Goal: Task Accomplishment & Management: Manage account settings

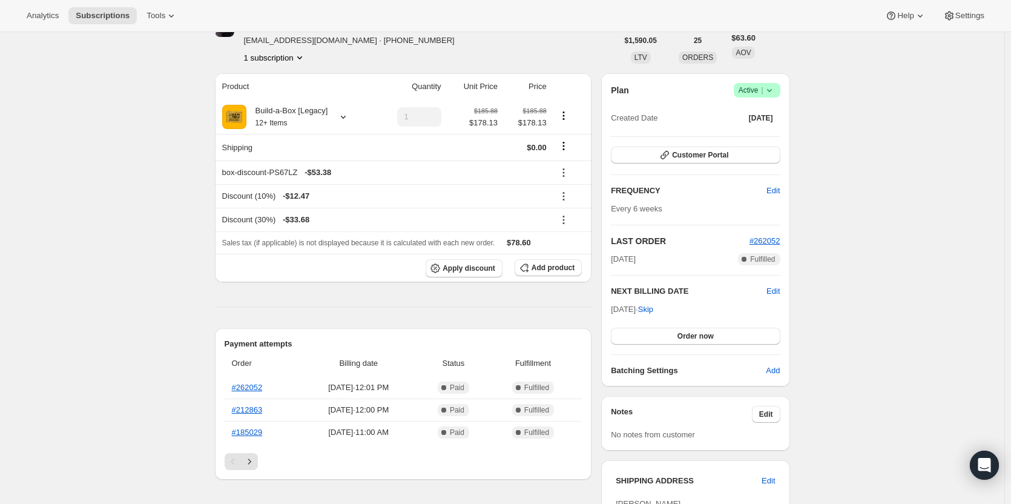
scroll to position [61, 0]
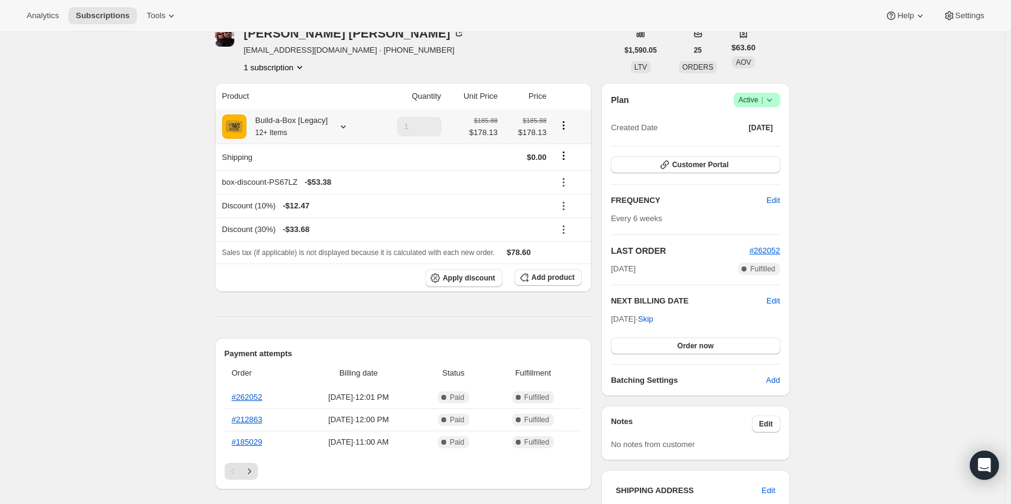
click at [340, 124] on icon at bounding box center [343, 126] width 12 height 12
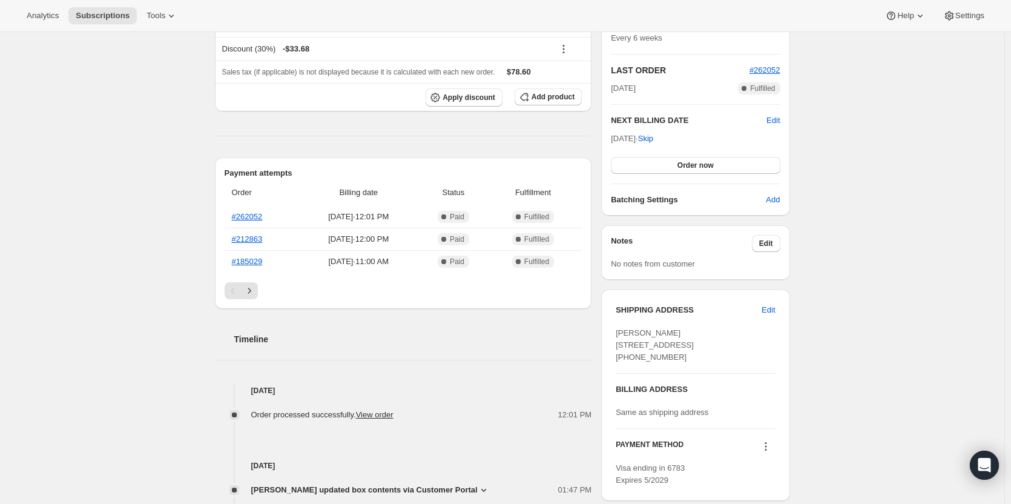
scroll to position [242, 0]
click at [246, 234] on link "#212863" at bounding box center [247, 237] width 31 height 9
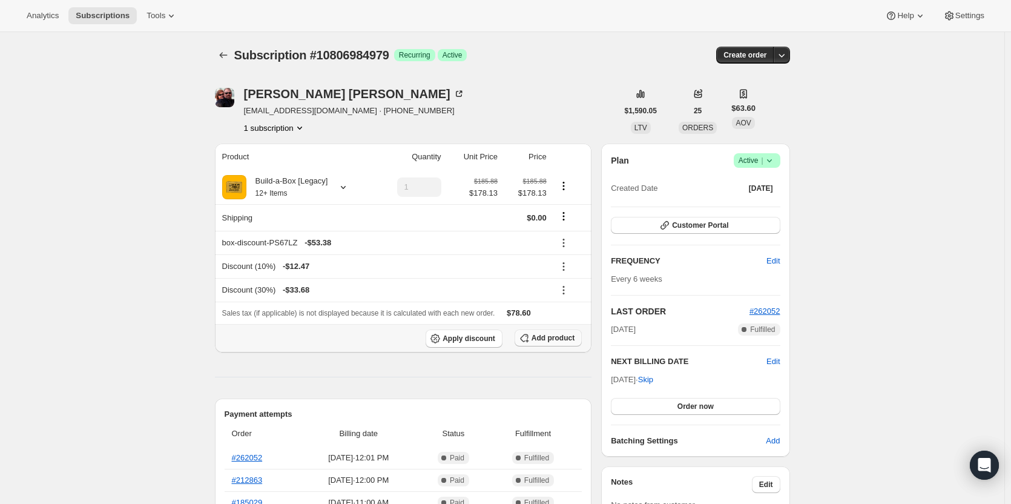
click at [537, 337] on span "Add product" at bounding box center [553, 338] width 43 height 10
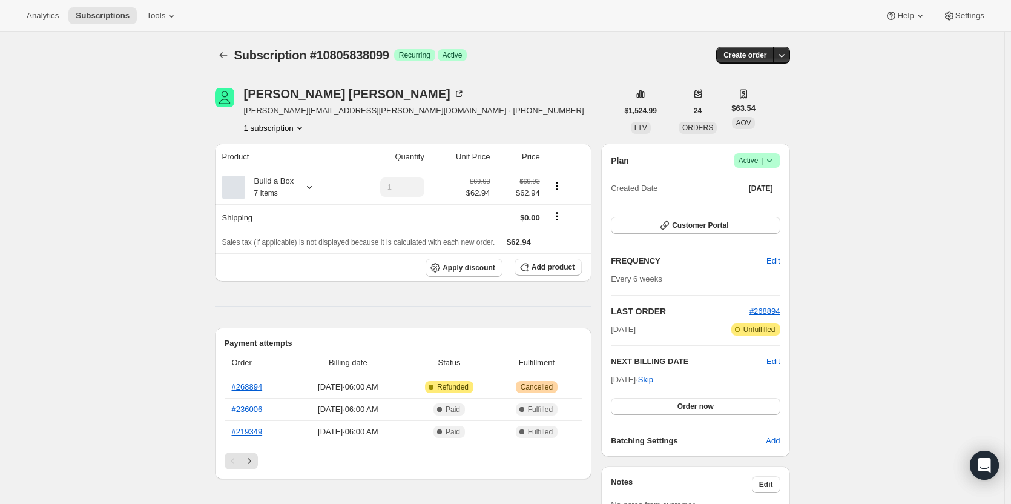
click at [775, 159] on icon at bounding box center [770, 160] width 12 height 12
click at [756, 202] on span "Cancel subscription" at bounding box center [761, 204] width 68 height 9
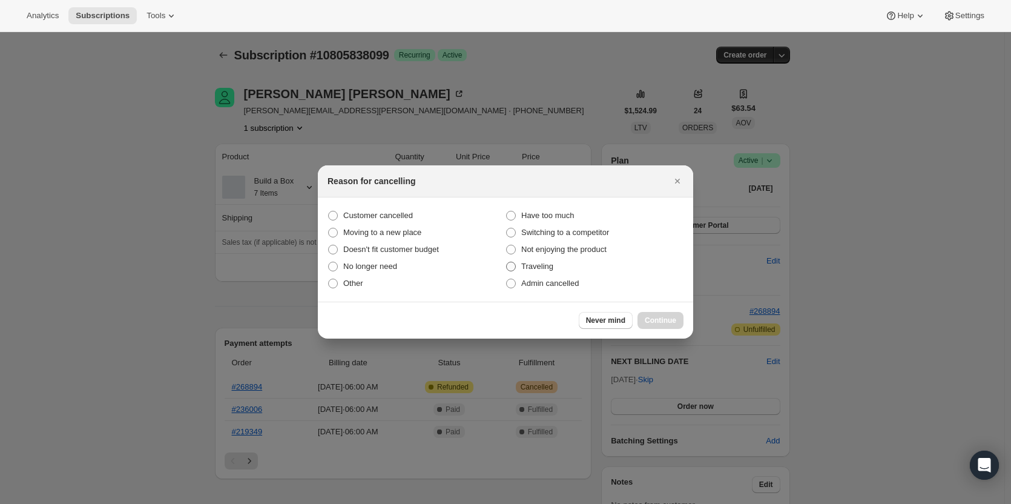
drag, startPoint x: 368, startPoint y: 212, endPoint x: 604, endPoint y: 263, distance: 242.3
click at [374, 212] on span "Customer cancelled" at bounding box center [378, 215] width 70 height 9
click at [366, 219] on span "Customer cancelled" at bounding box center [378, 215] width 70 height 9
click at [329, 211] on input "Customer cancelled" at bounding box center [328, 211] width 1 height 1
radio input "true"
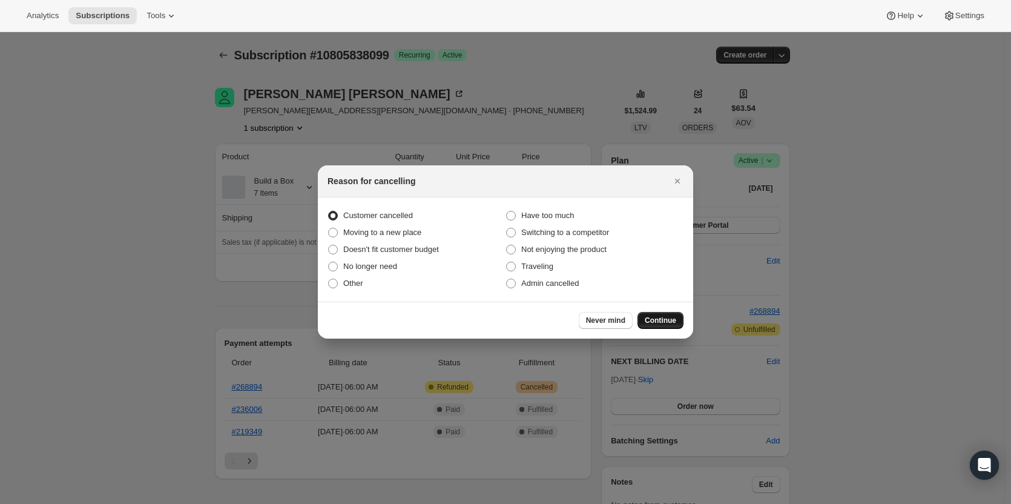
click at [664, 319] on span "Continue" at bounding box center [660, 320] width 31 height 10
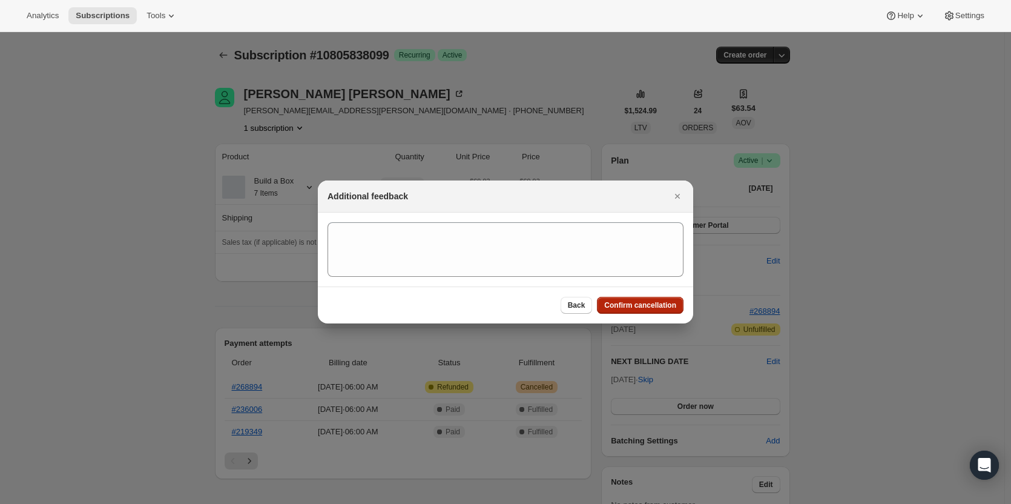
click at [652, 303] on span "Confirm cancellation" at bounding box center [640, 305] width 72 height 10
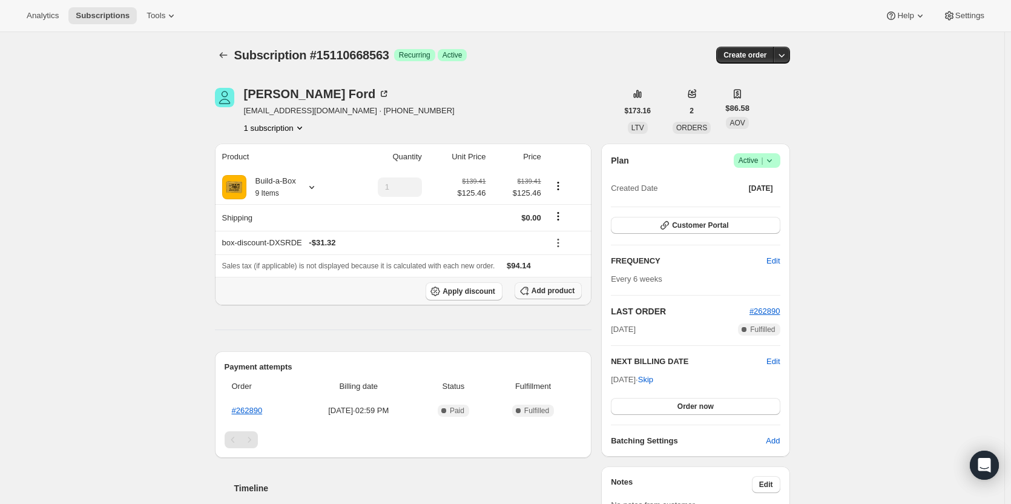
click at [557, 293] on span "Add product" at bounding box center [553, 291] width 43 height 10
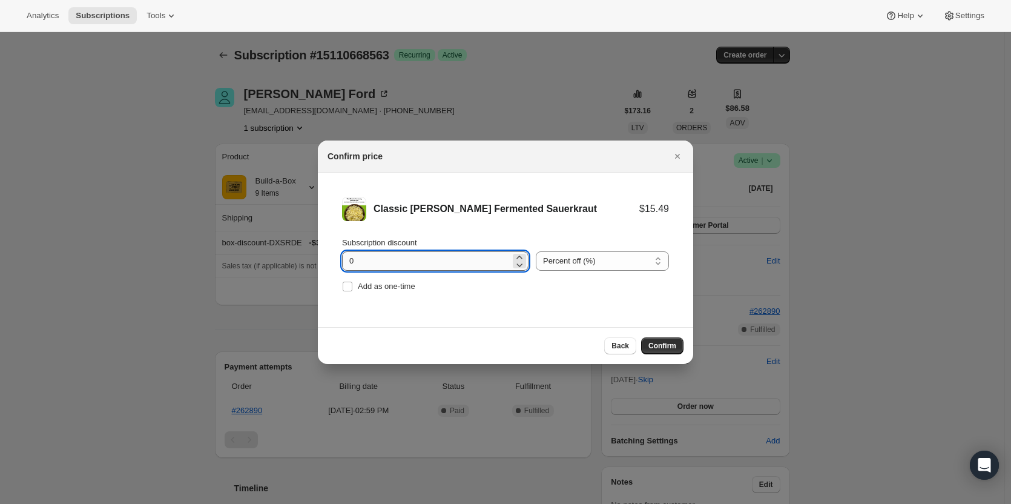
click at [382, 263] on input "0" at bounding box center [426, 260] width 168 height 19
type input "100"
click at [356, 289] on label "Add as one-time" at bounding box center [378, 286] width 73 height 17
click at [352, 289] on input "Add as one-time" at bounding box center [348, 287] width 10 height 10
checkbox input "true"
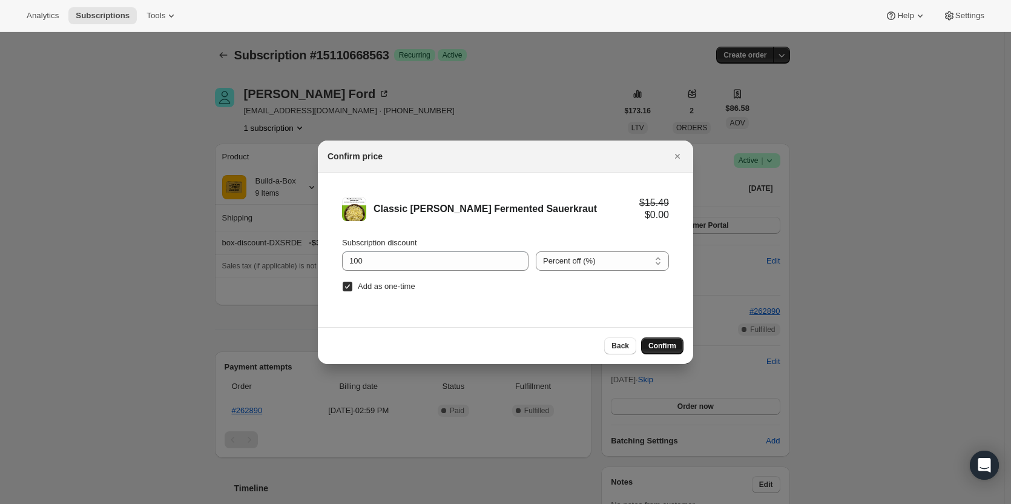
click at [672, 348] on span "Confirm" at bounding box center [663, 346] width 28 height 10
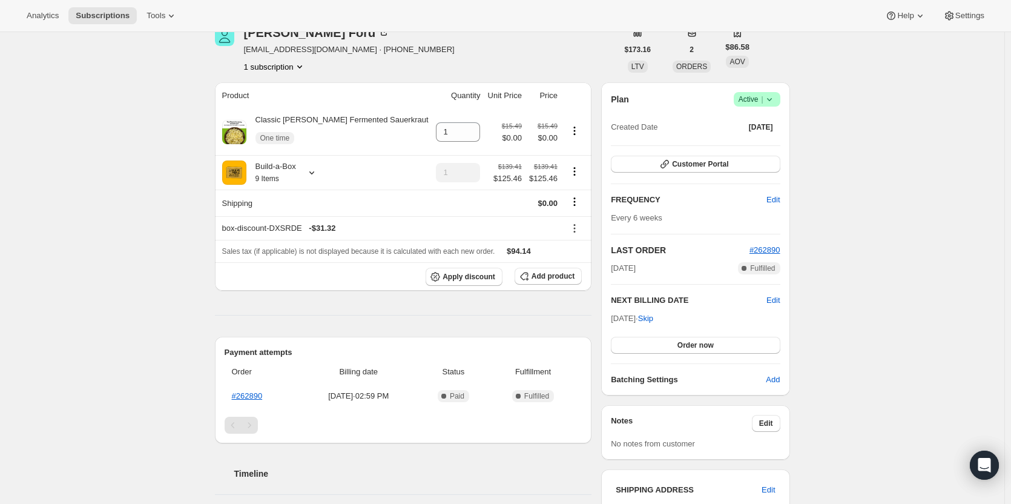
scroll to position [61, 0]
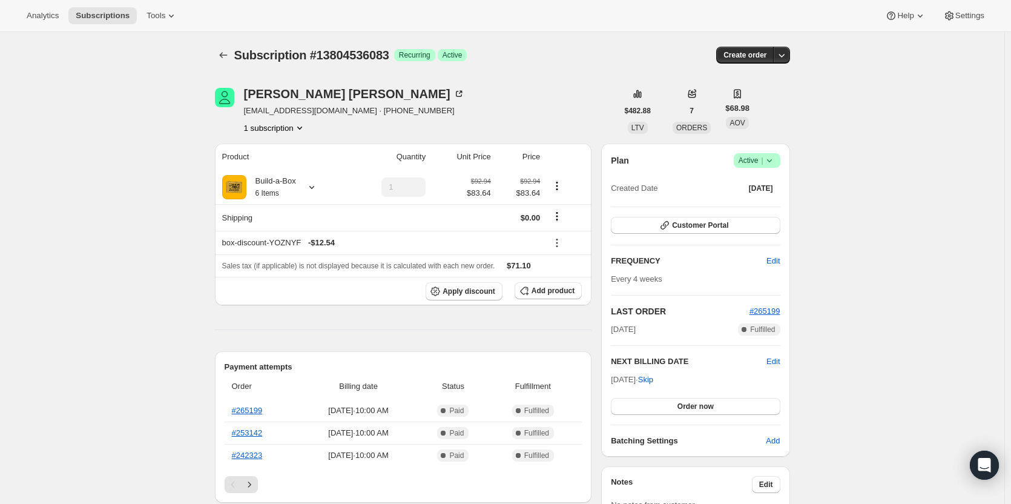
click at [776, 157] on icon at bounding box center [770, 160] width 12 height 12
click at [780, 210] on span "Cancel subscription" at bounding box center [761, 204] width 68 height 9
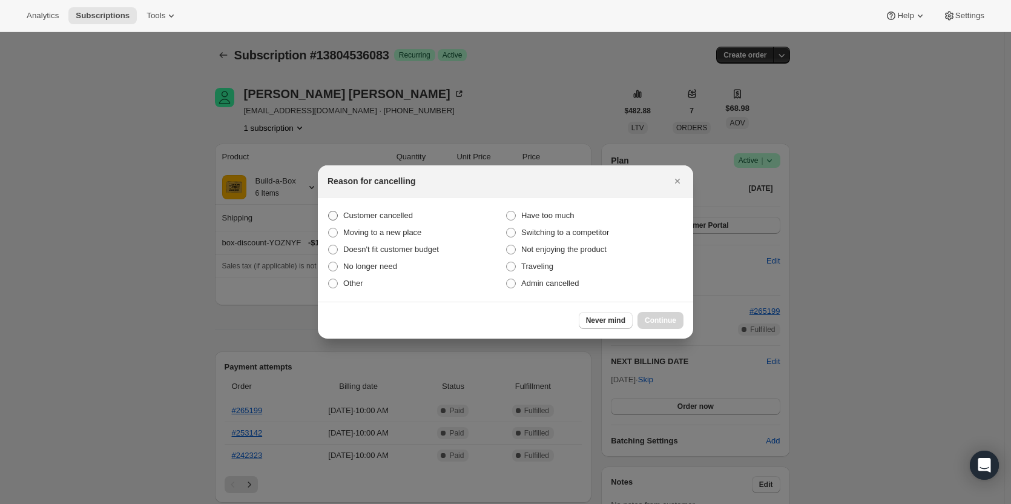
click at [412, 213] on label "Customer cancelled" at bounding box center [417, 215] width 178 height 17
click at [329, 211] on input "Customer cancelled" at bounding box center [328, 211] width 1 height 1
radio input "true"
click at [675, 322] on span "Continue" at bounding box center [660, 320] width 31 height 10
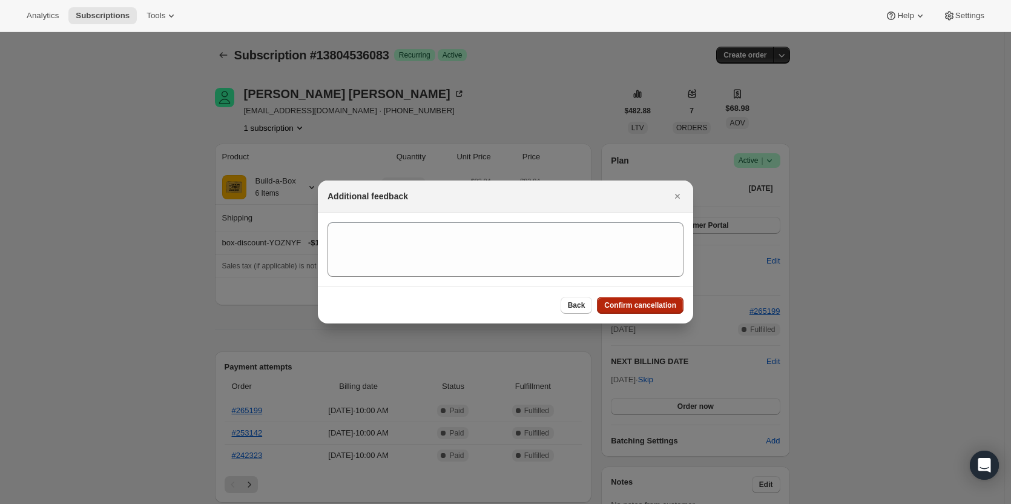
click at [647, 304] on span "Confirm cancellation" at bounding box center [640, 305] width 72 height 10
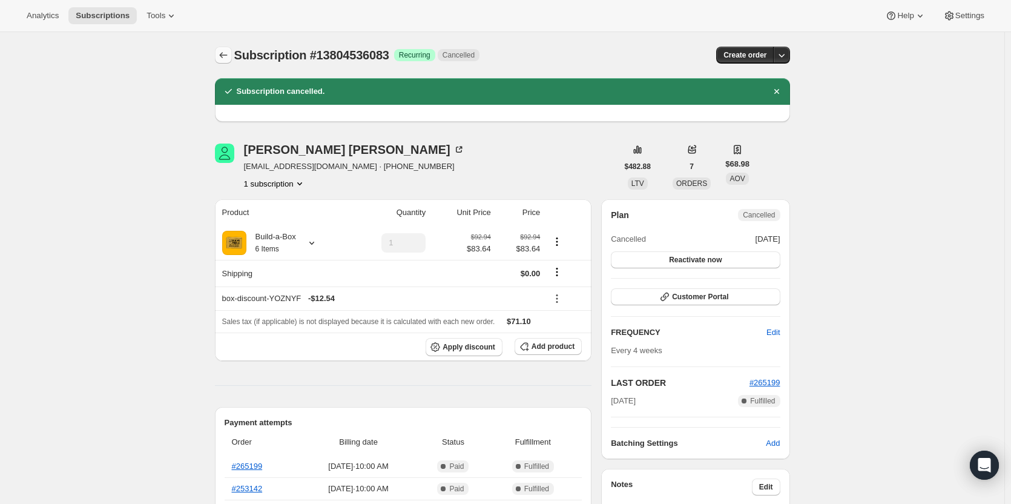
click at [223, 55] on icon "Subscriptions" at bounding box center [223, 55] width 8 height 6
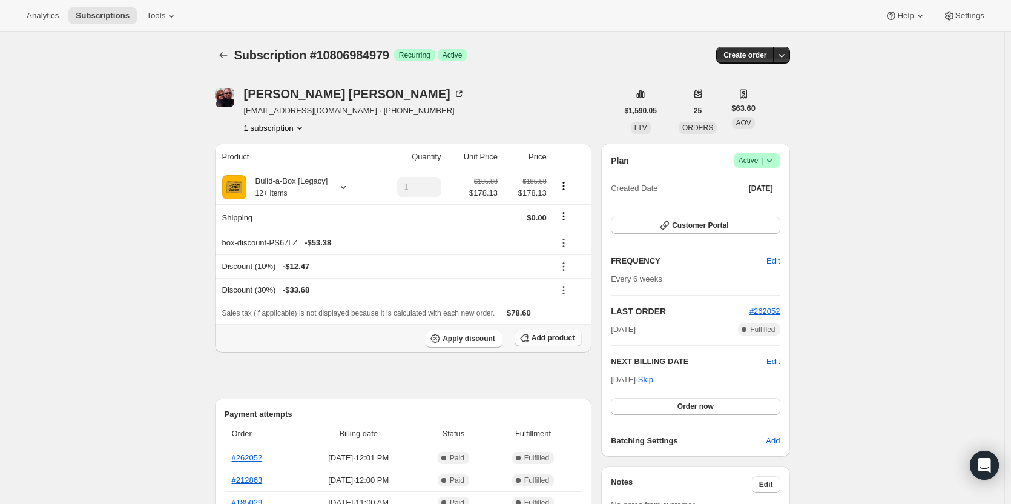
click at [536, 342] on span "Add product" at bounding box center [553, 338] width 43 height 10
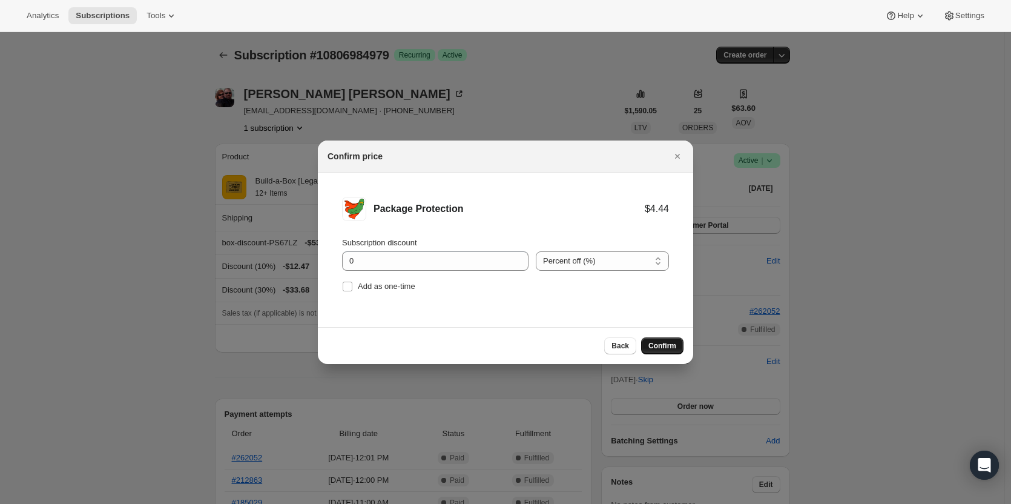
click at [662, 348] on span "Confirm" at bounding box center [663, 346] width 28 height 10
